Goal: Navigation & Orientation: Understand site structure

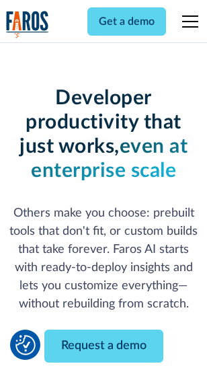
scroll to position [161, 0]
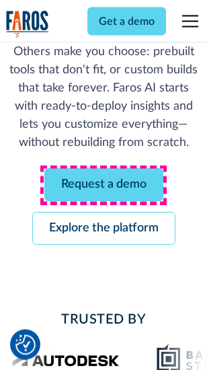
click at [104, 186] on link "Request a demo" at bounding box center [103, 185] width 119 height 33
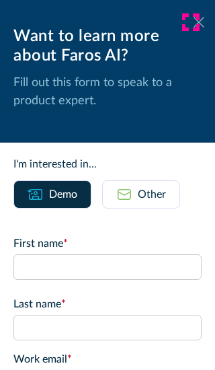
click at [194, 22] on icon at bounding box center [199, 22] width 11 height 10
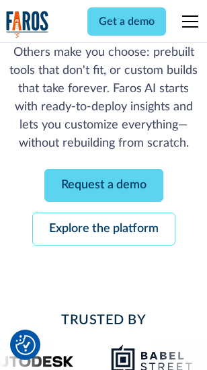
scroll to position [205, 0]
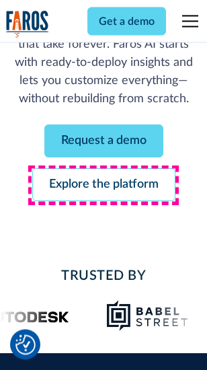
click at [104, 186] on link "Explore the platform" at bounding box center [103, 185] width 143 height 33
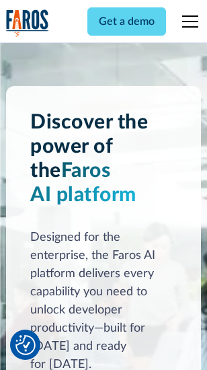
scroll to position [10256, 0]
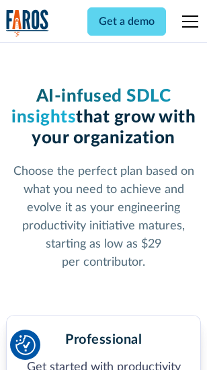
scroll to position [2134, 0]
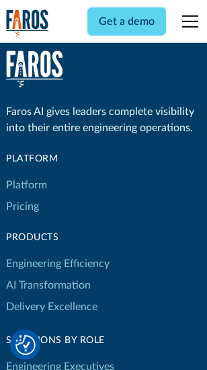
click at [26, 185] on link "Platform" at bounding box center [26, 185] width 41 height 22
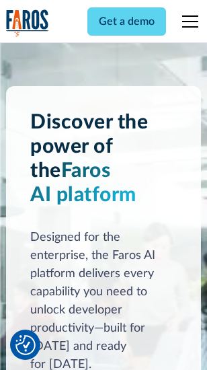
scroll to position [10689, 0]
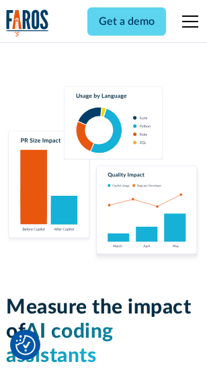
scroll to position [8406, 0]
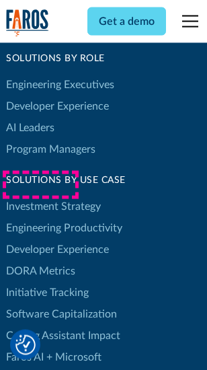
click at [40, 261] on link "DORA Metrics" at bounding box center [40, 272] width 69 height 22
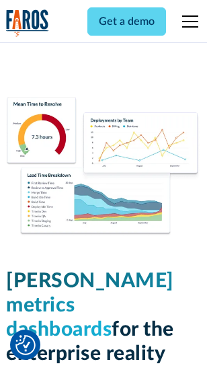
scroll to position [5961, 0]
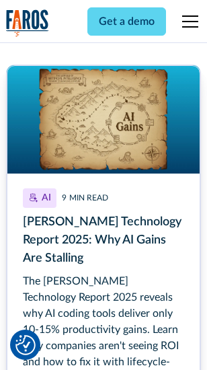
scroll to position [6192, 0]
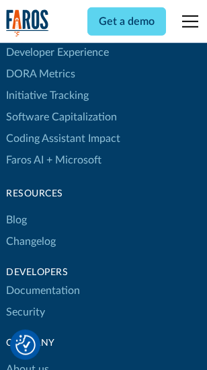
click at [31, 231] on link "Changelog" at bounding box center [31, 242] width 50 height 22
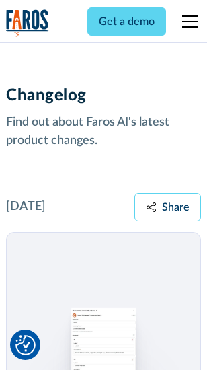
scroll to position [16510, 0]
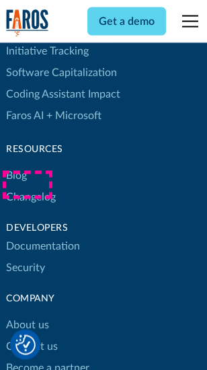
click at [27, 314] on link "About us" at bounding box center [27, 325] width 43 height 22
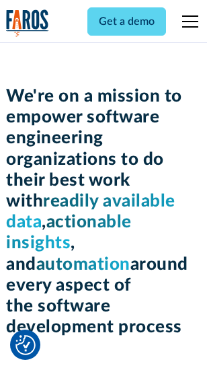
scroll to position [4656, 0]
